Goal: Information Seeking & Learning: Learn about a topic

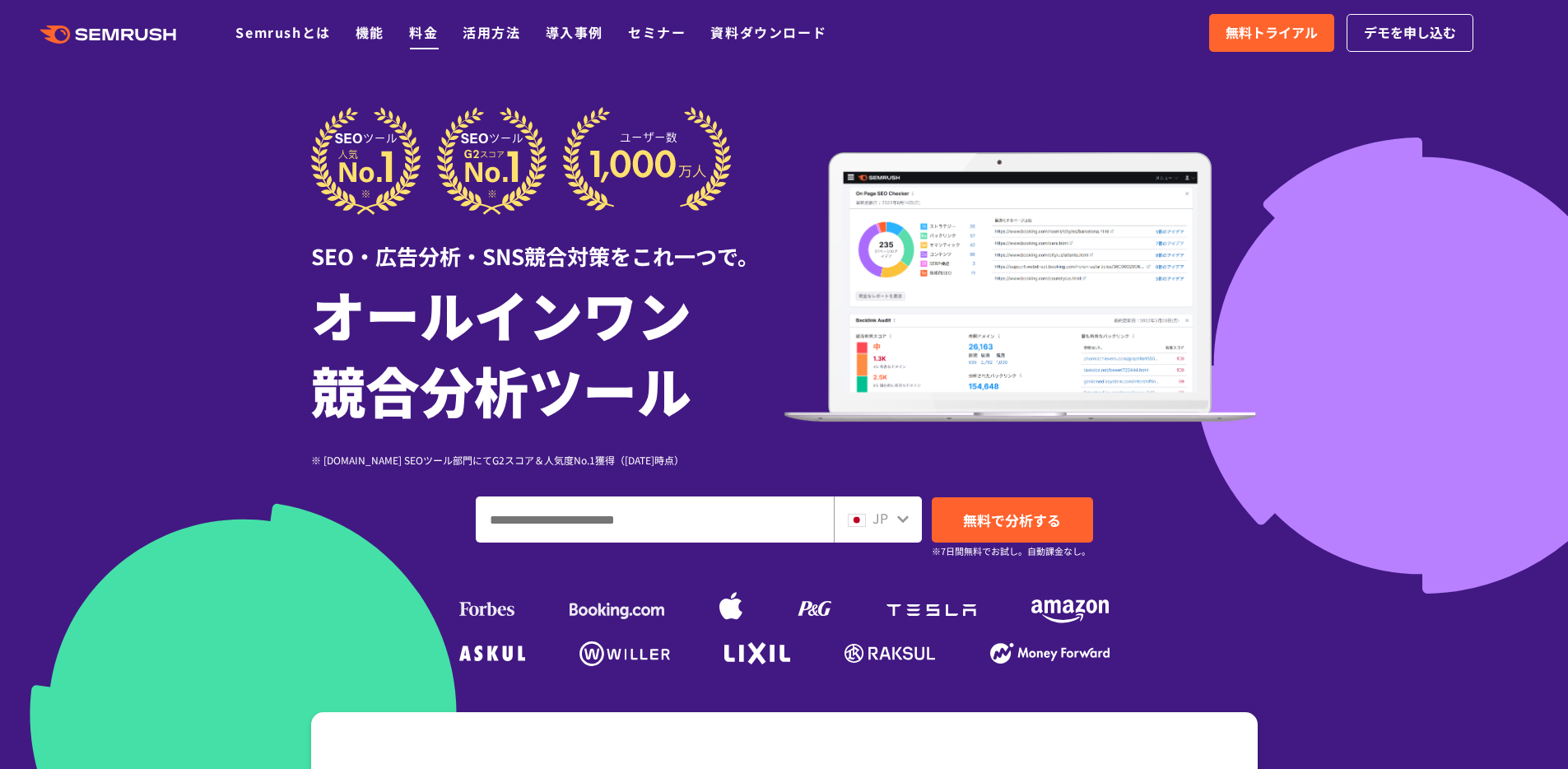
click at [414, 32] on link "料金" at bounding box center [423, 32] width 29 height 19
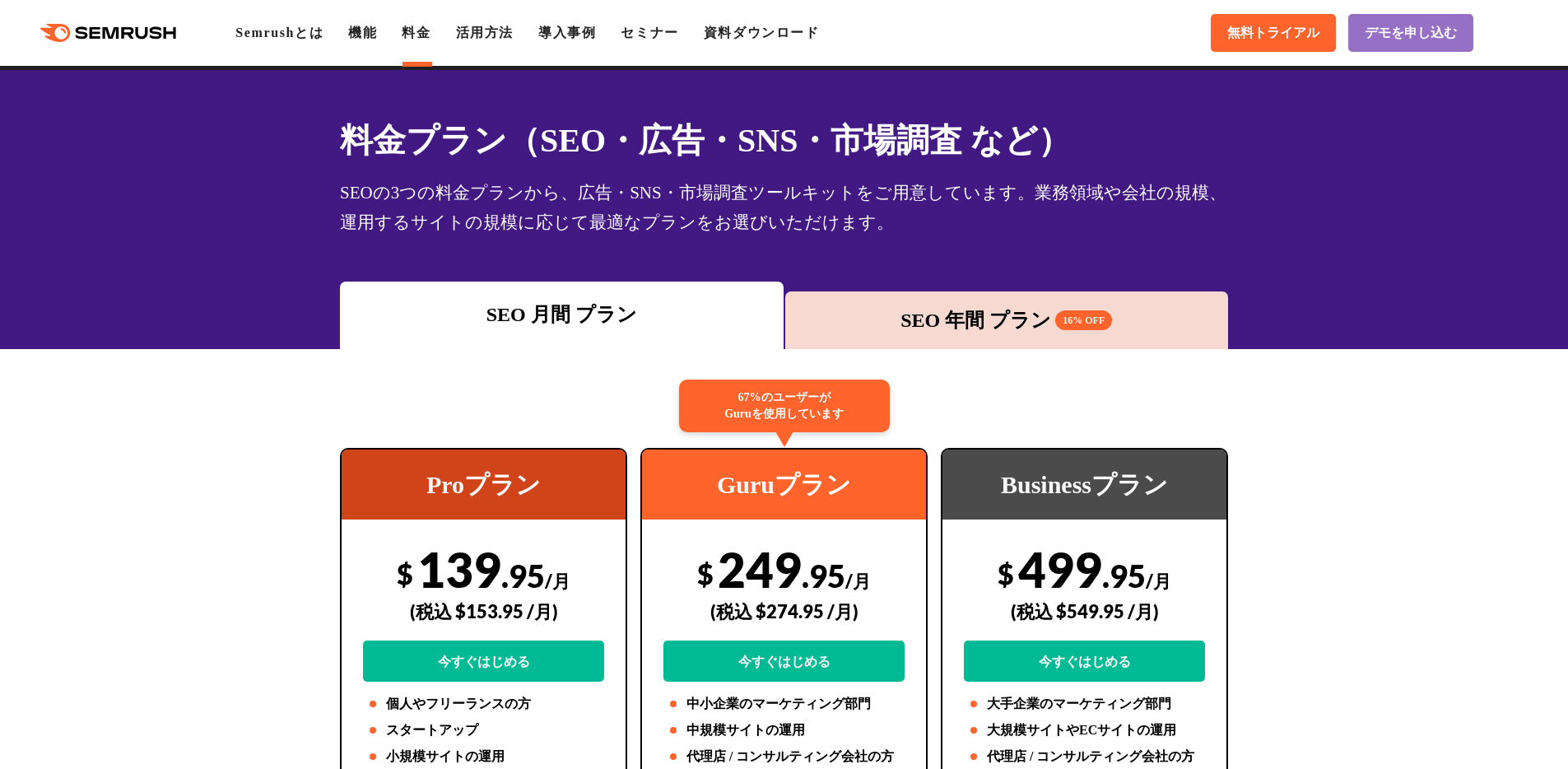
scroll to position [255, 0]
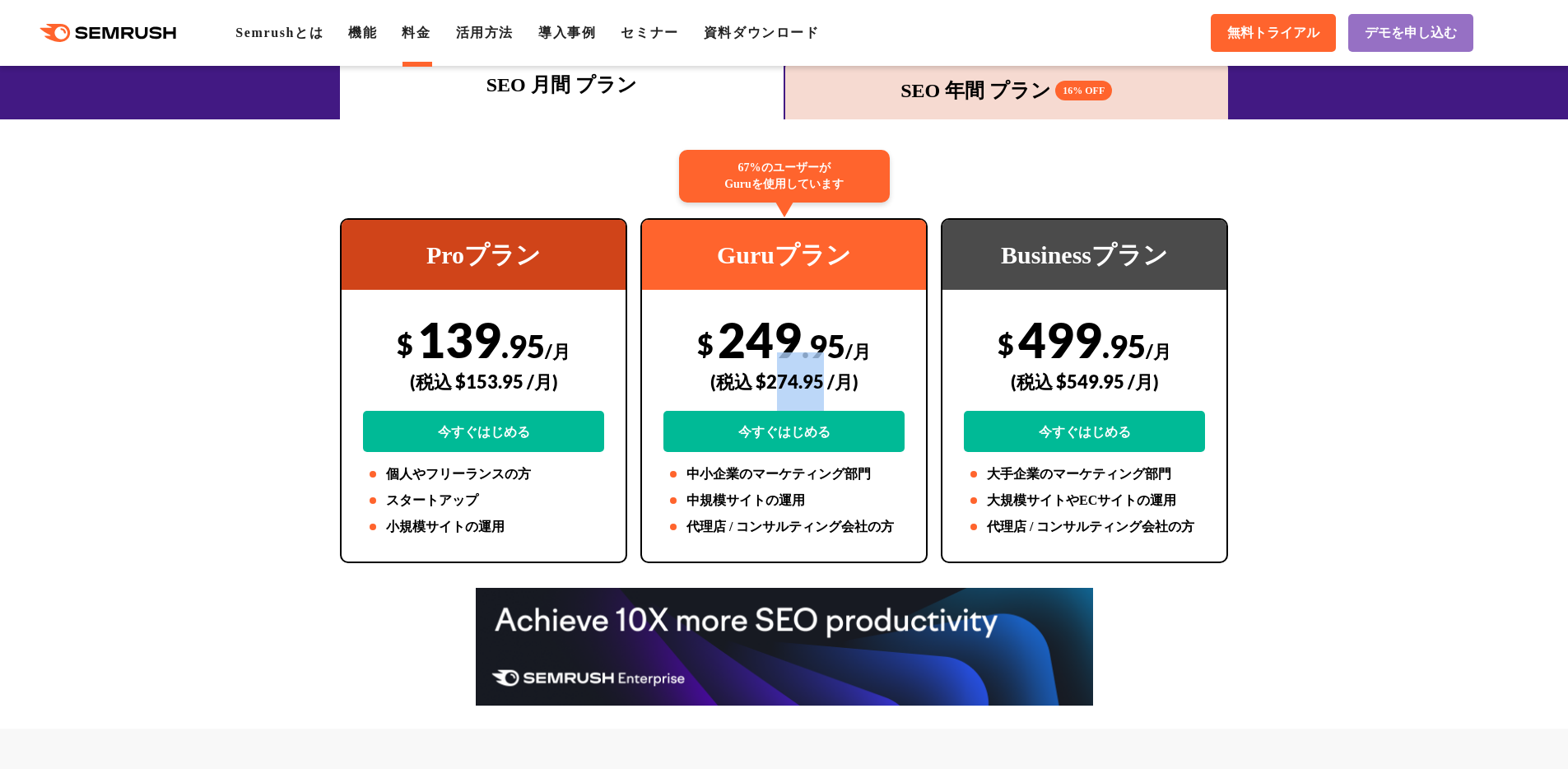
drag, startPoint x: 777, startPoint y: 382, endPoint x: 822, endPoint y: 381, distance: 45.0
click at [822, 381] on div "(税込 $274.95 /月)" at bounding box center [784, 381] width 241 height 58
drag, startPoint x: 824, startPoint y: 380, endPoint x: 758, endPoint y: 386, distance: 66.3
click at [758, 386] on div "(税込 $274.95 /月)" at bounding box center [784, 381] width 241 height 58
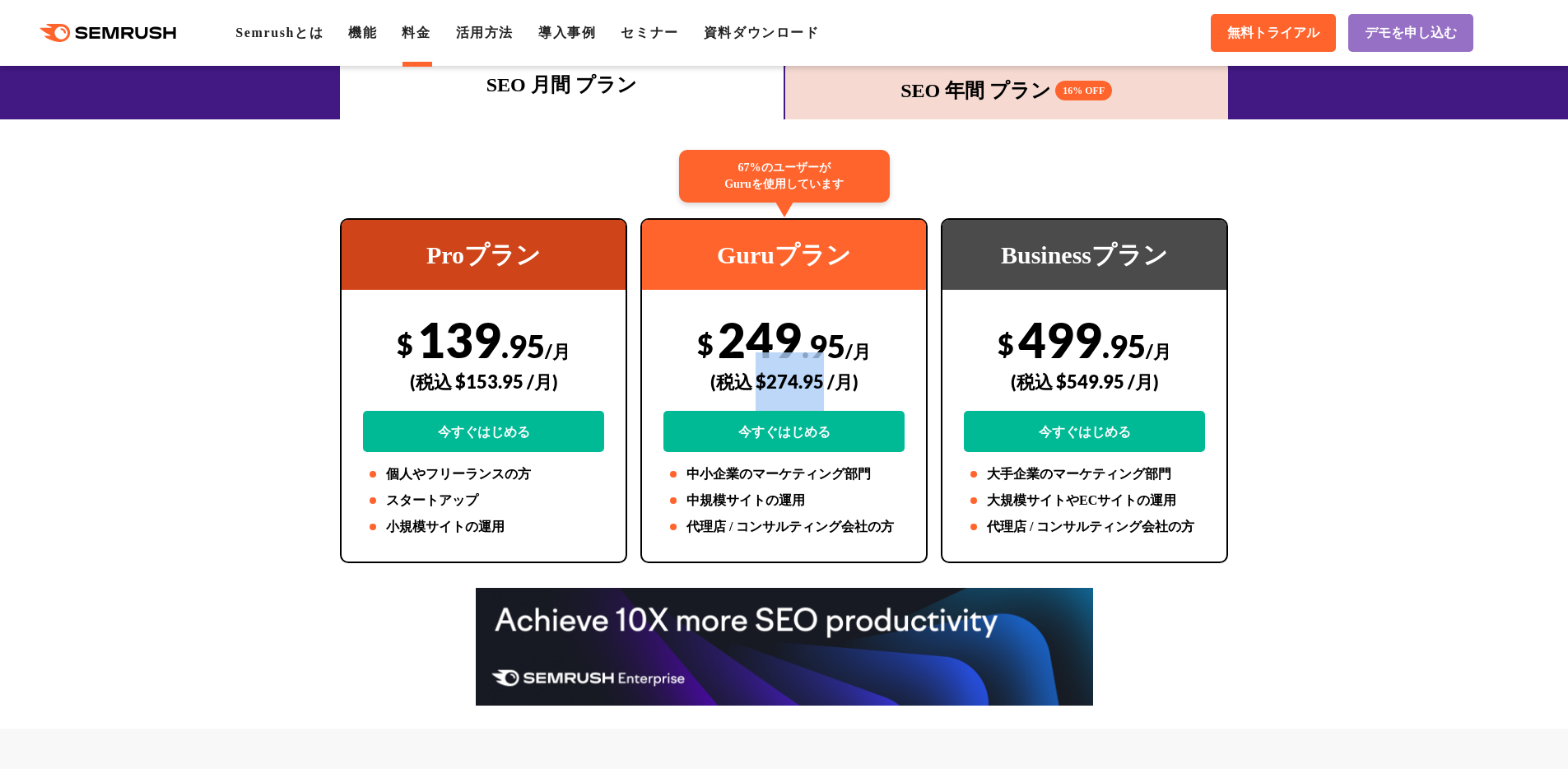
copy div "$274.95"
